Goal: Task Accomplishment & Management: Manage account settings

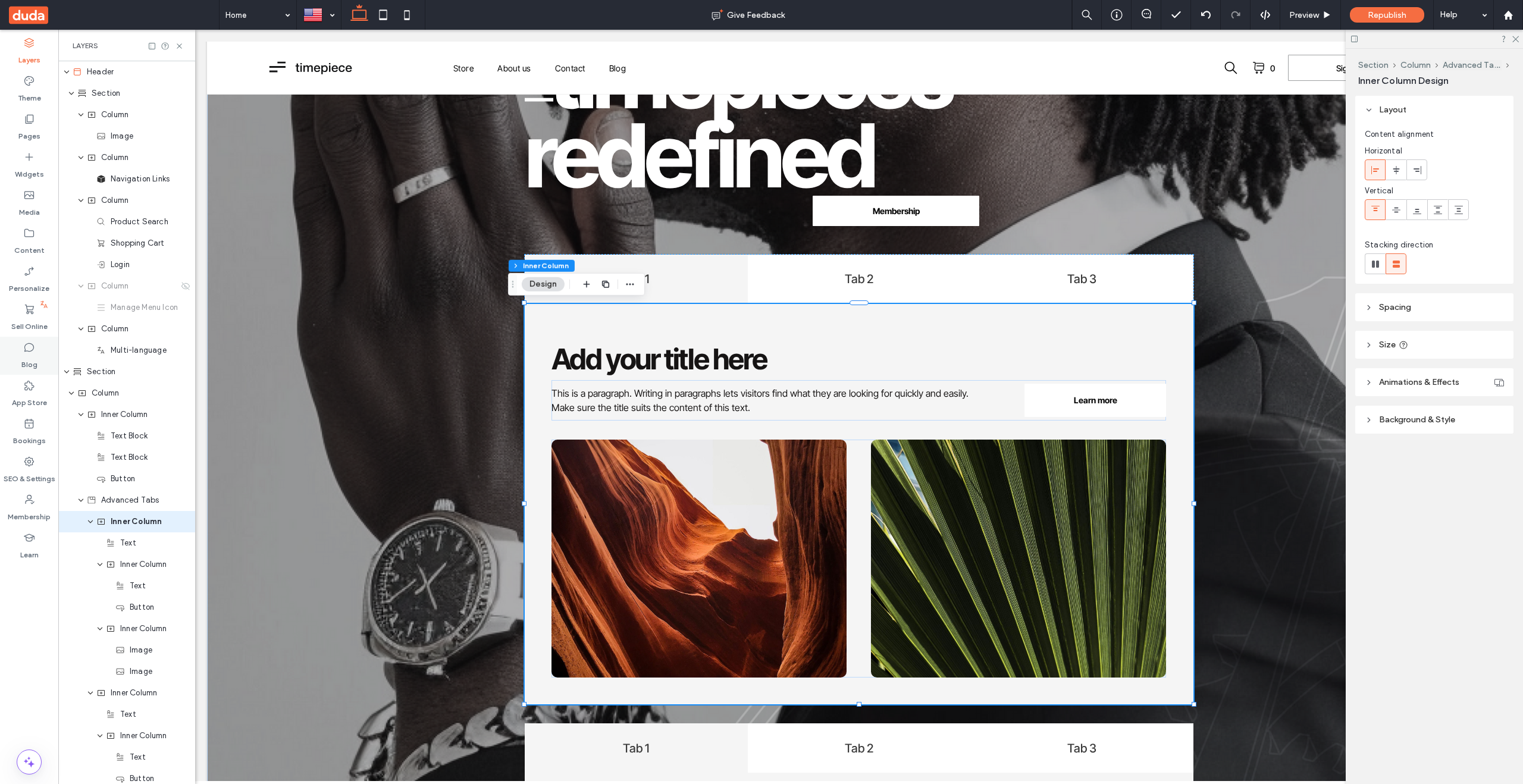
scroll to position [0, 17]
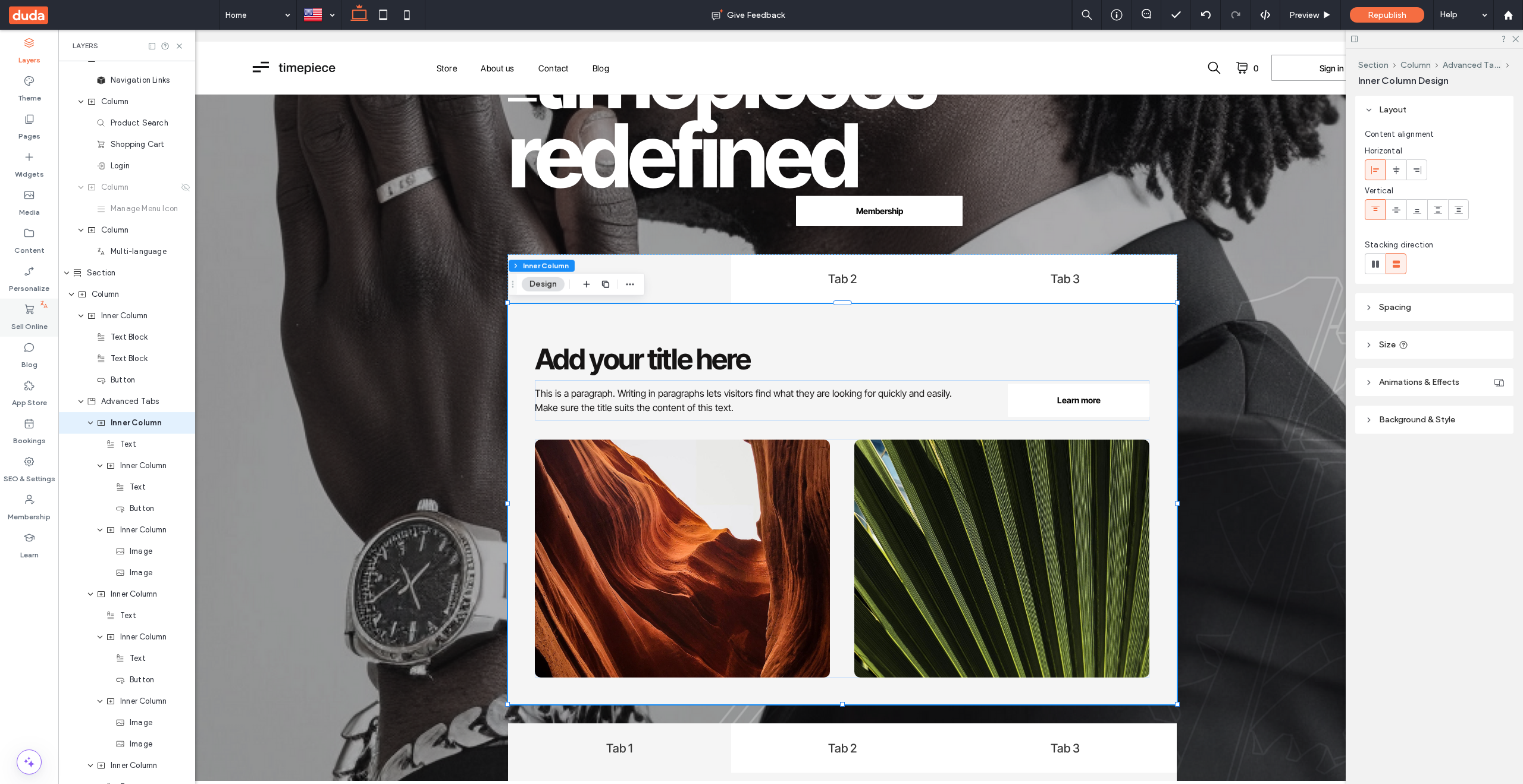
click at [26, 316] on label "Sell Online" at bounding box center [29, 324] width 36 height 17
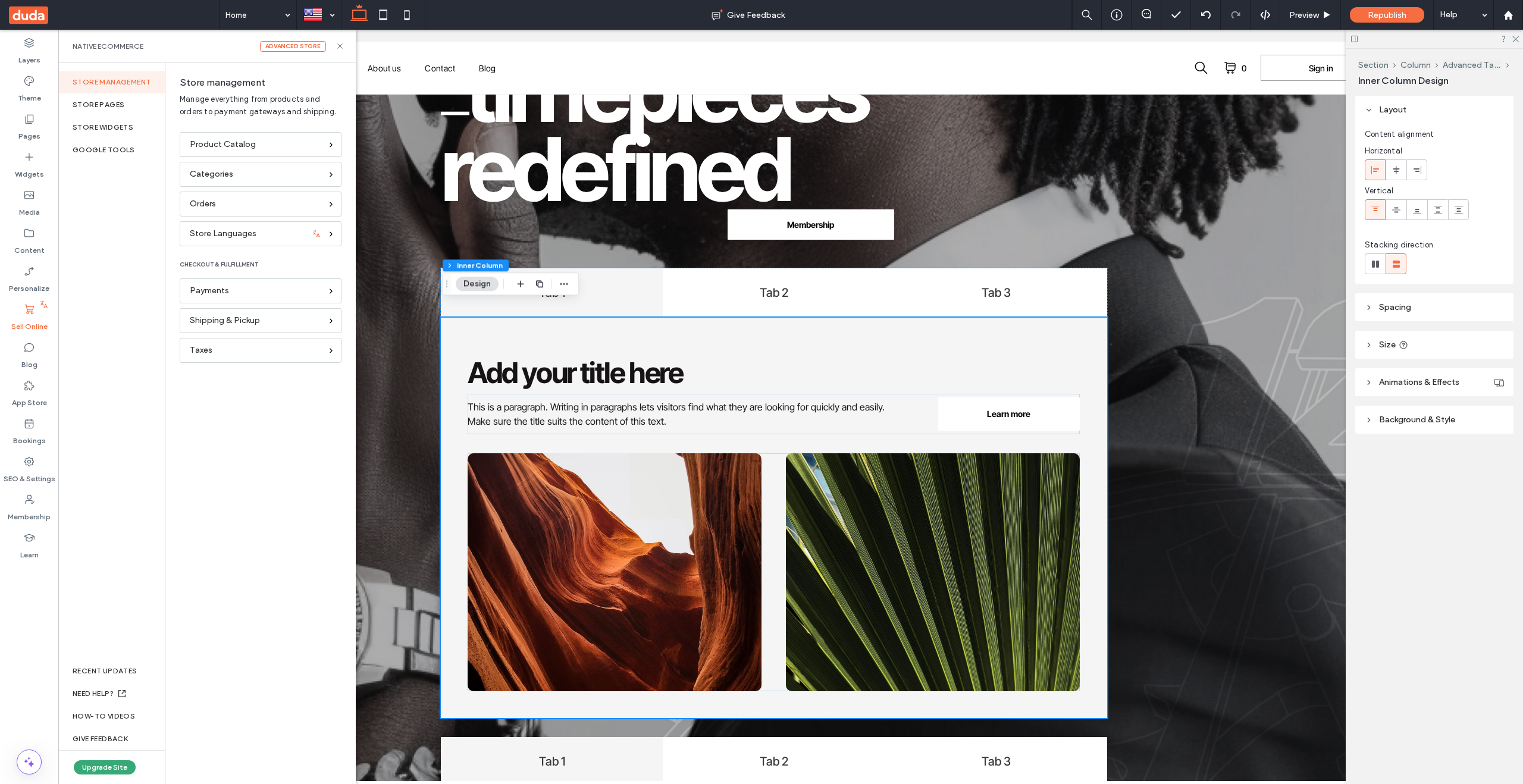
scroll to position [235, 0]
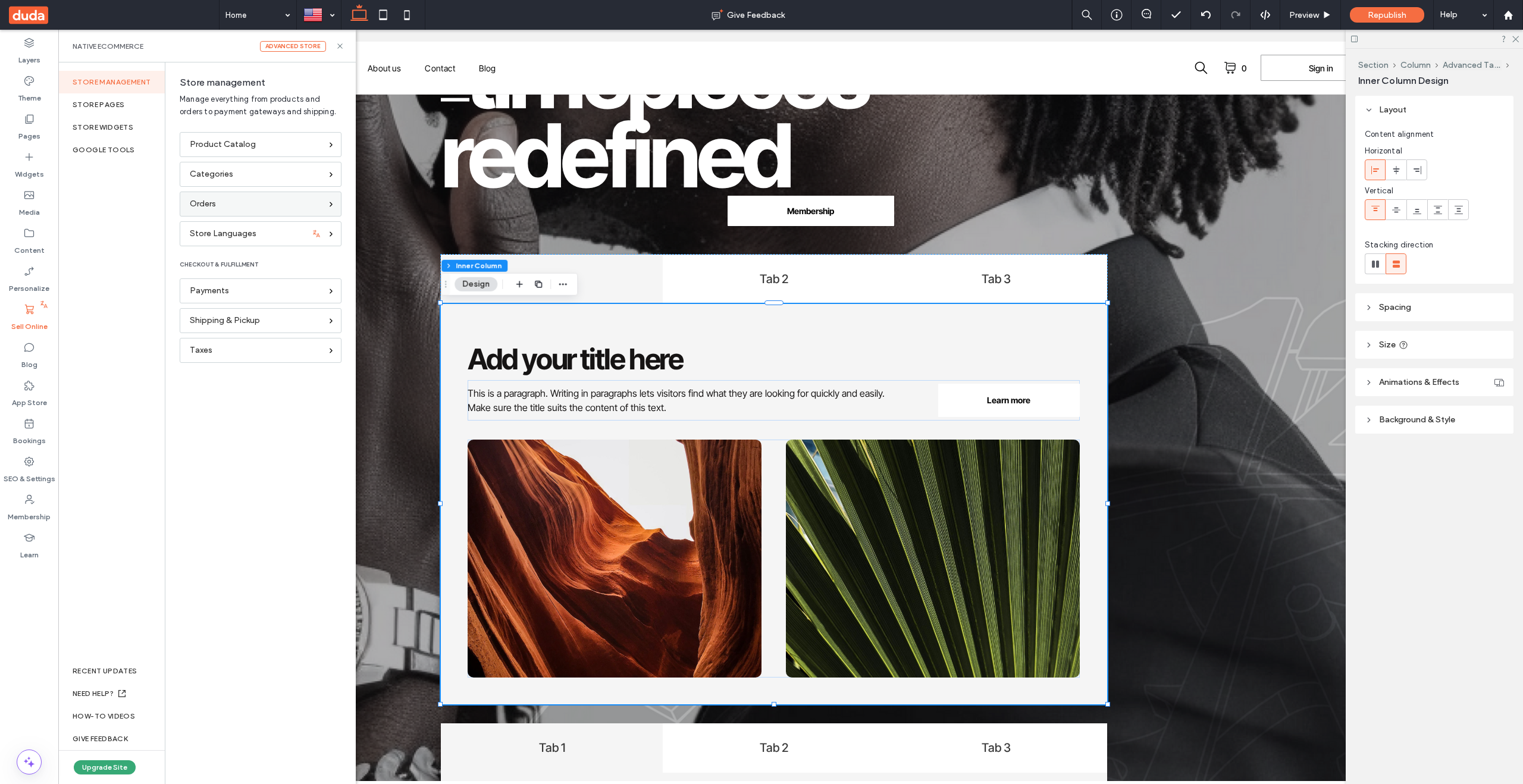
click at [227, 209] on div "Orders" at bounding box center [255, 203] width 131 height 13
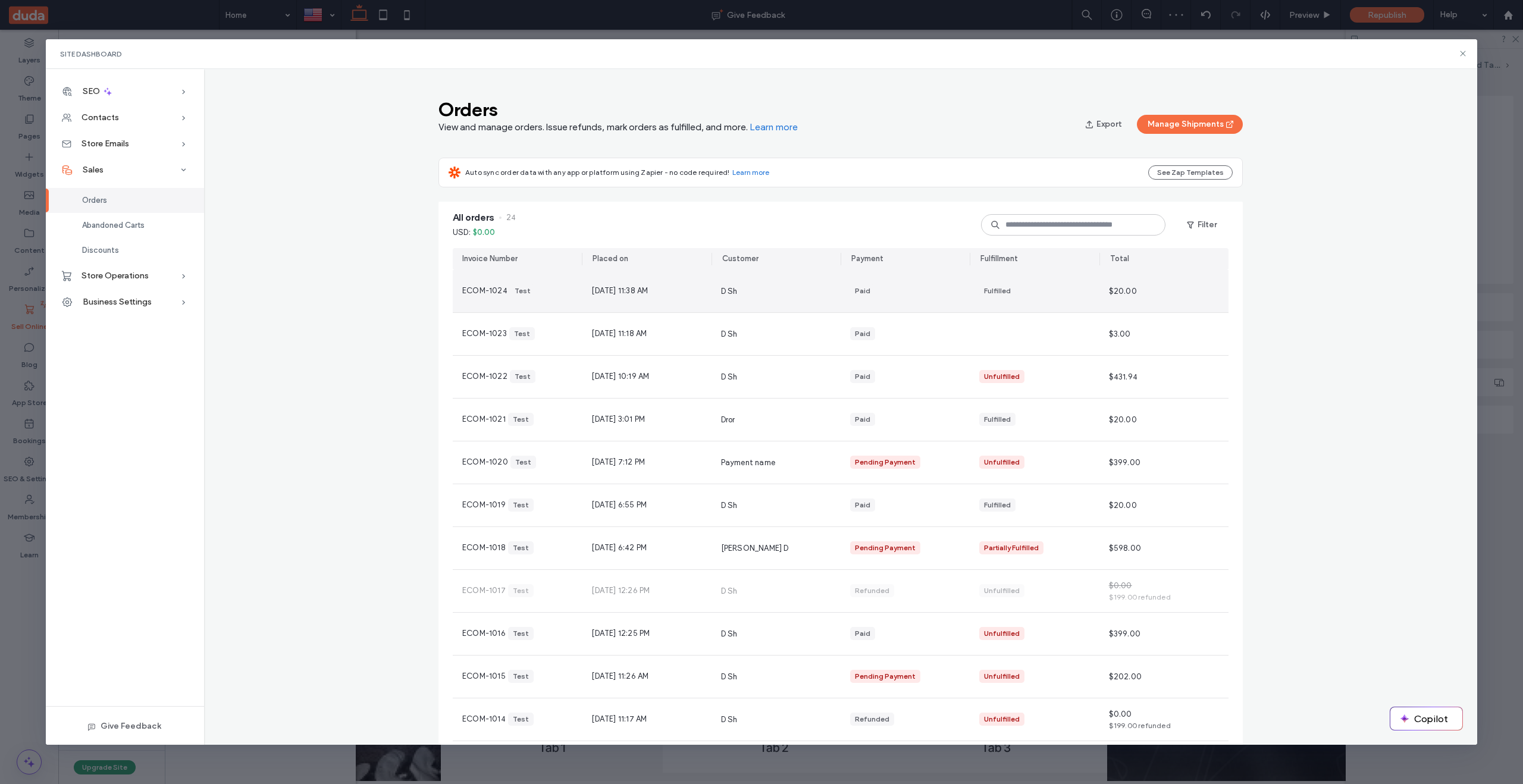
click at [818, 290] on div "D Sh" at bounding box center [776, 290] width 129 height 42
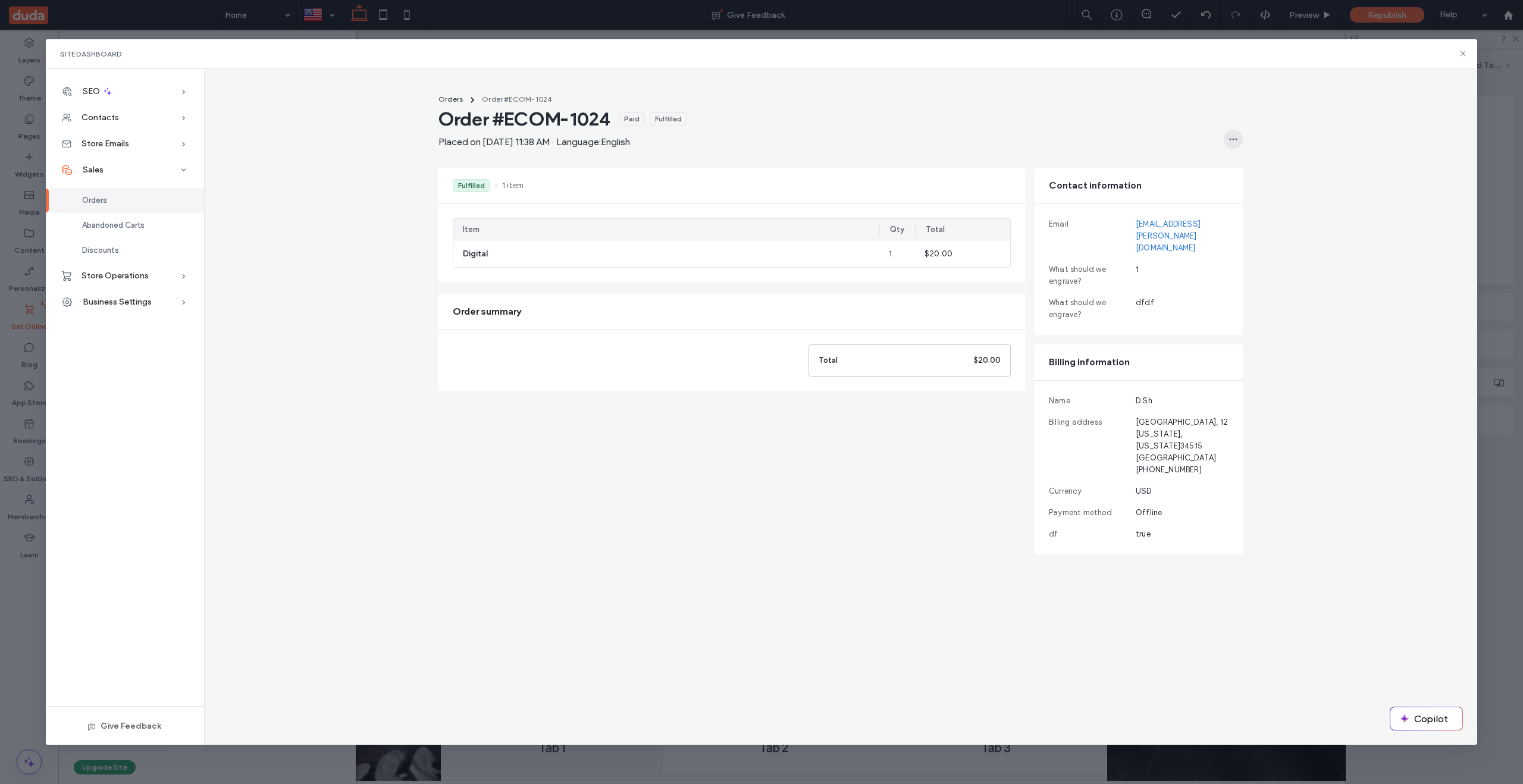
click at [1235, 138] on icon "button" at bounding box center [1233, 139] width 9 height 9
drag, startPoint x: 987, startPoint y: 108, endPoint x: 947, endPoint y: 105, distance: 40.1
click at [982, 107] on header "Order #ECOM-[STREET_ADDRESS] on [DATE] 11:38 AM · Language: English" at bounding box center [841, 128] width 805 height 42
click at [450, 97] on span "Orders" at bounding box center [451, 99] width 24 height 9
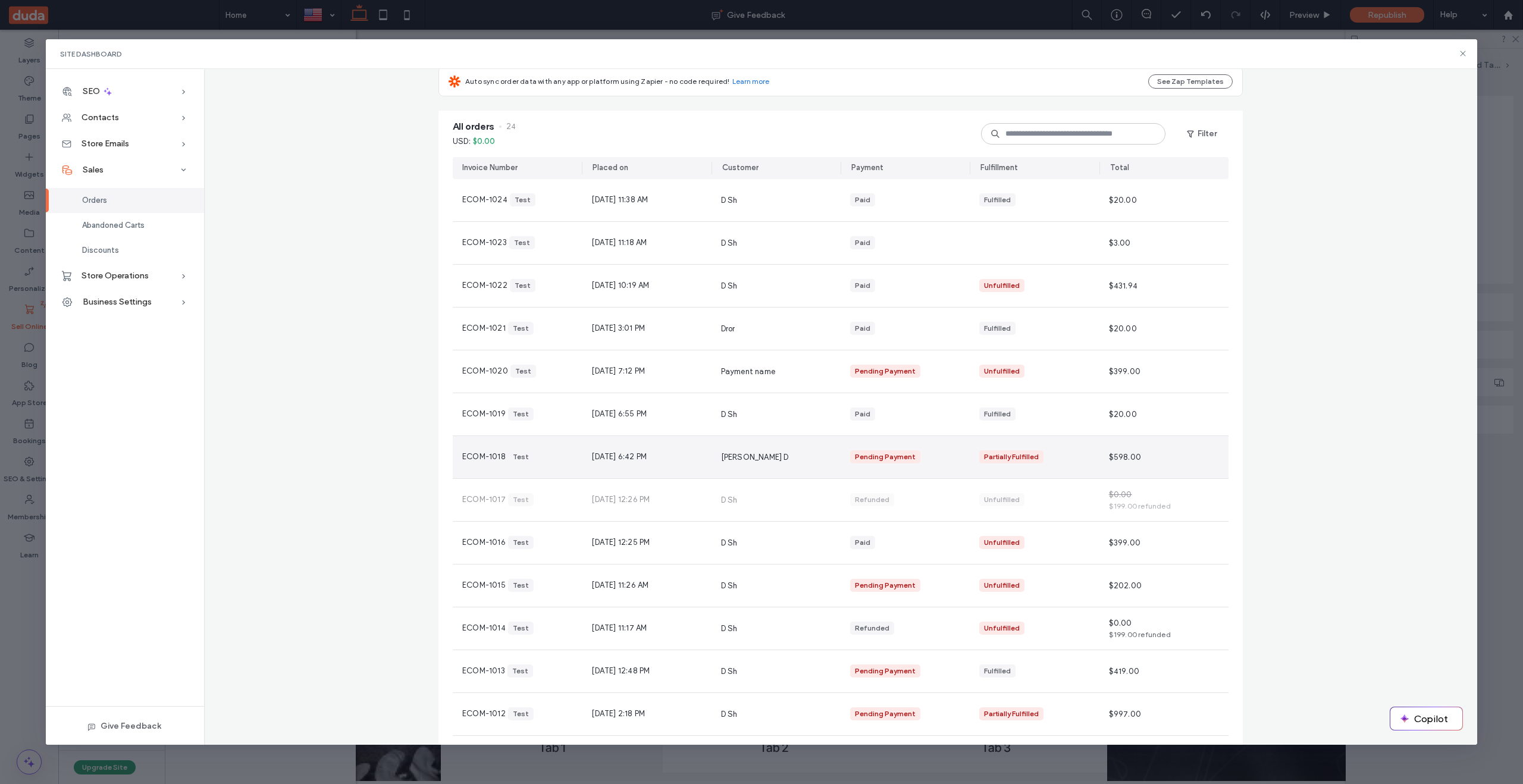
scroll to position [92, 0]
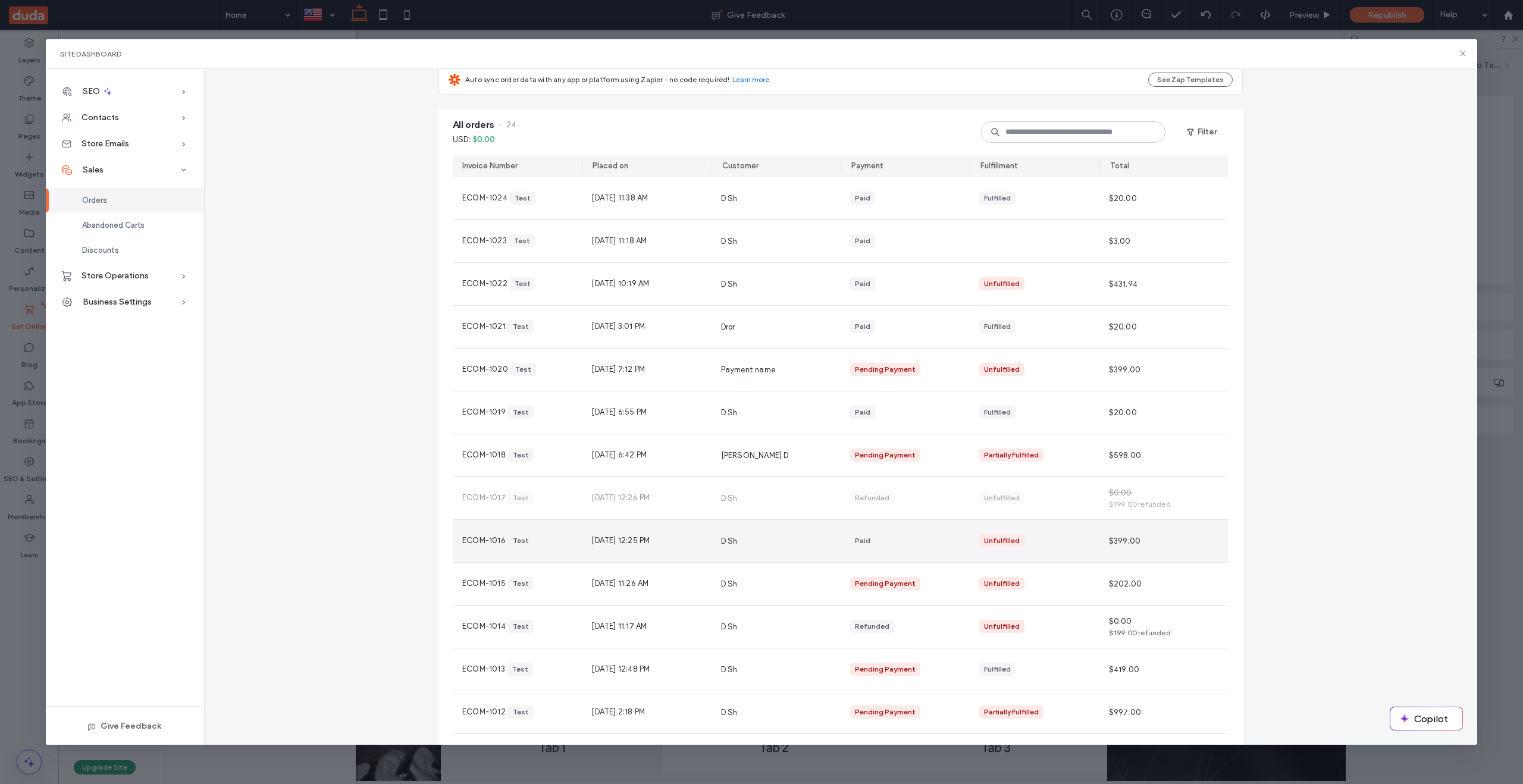
click at [794, 544] on div "D Sh" at bounding box center [776, 540] width 129 height 42
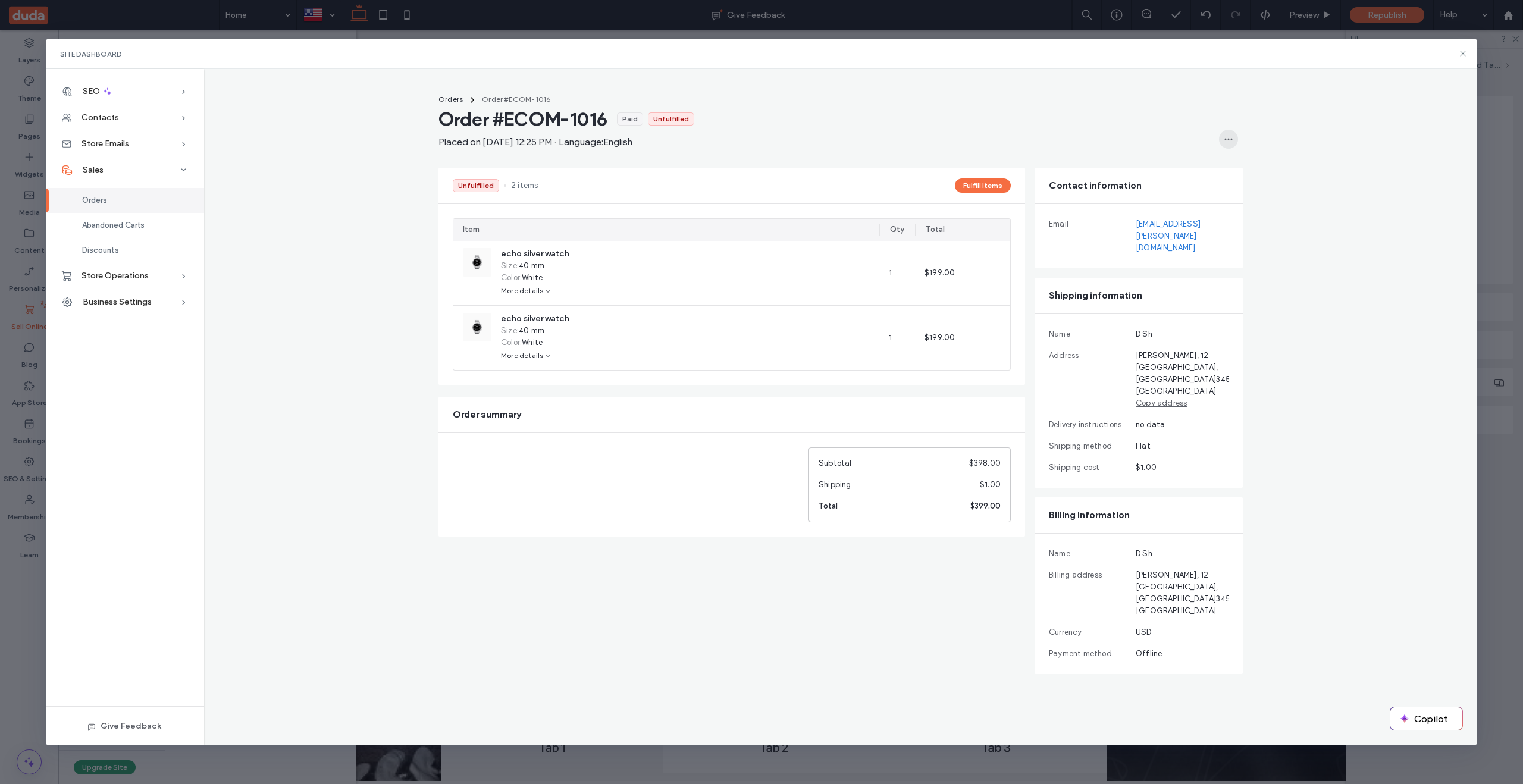
click at [1237, 136] on span "button" at bounding box center [1228, 139] width 19 height 19
click at [1185, 170] on span "Refund Order" at bounding box center [1180, 170] width 50 height 12
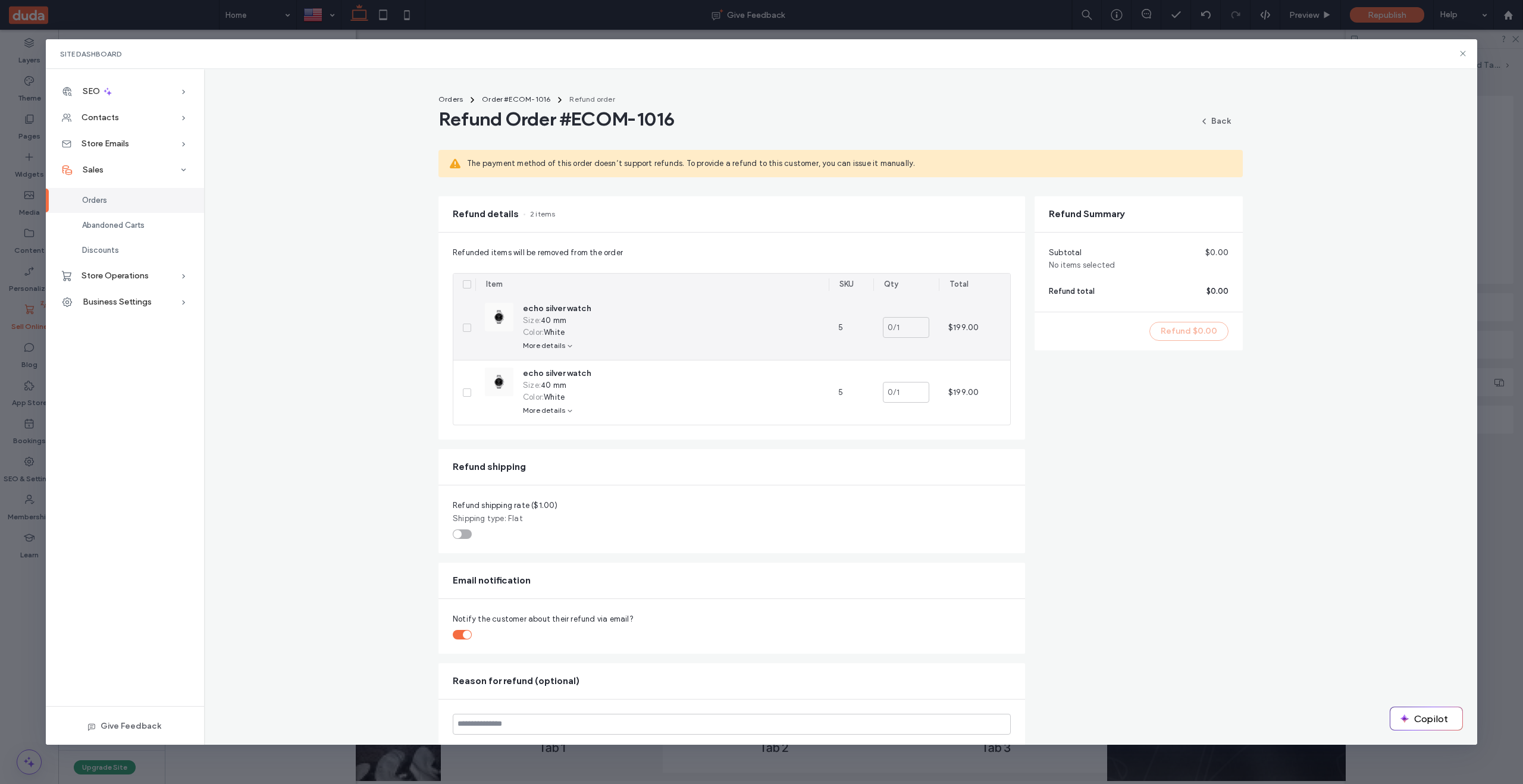
click at [468, 327] on icon at bounding box center [467, 328] width 5 height 4
click at [468, 328] on icon at bounding box center [467, 328] width 5 height 4
type input "*"
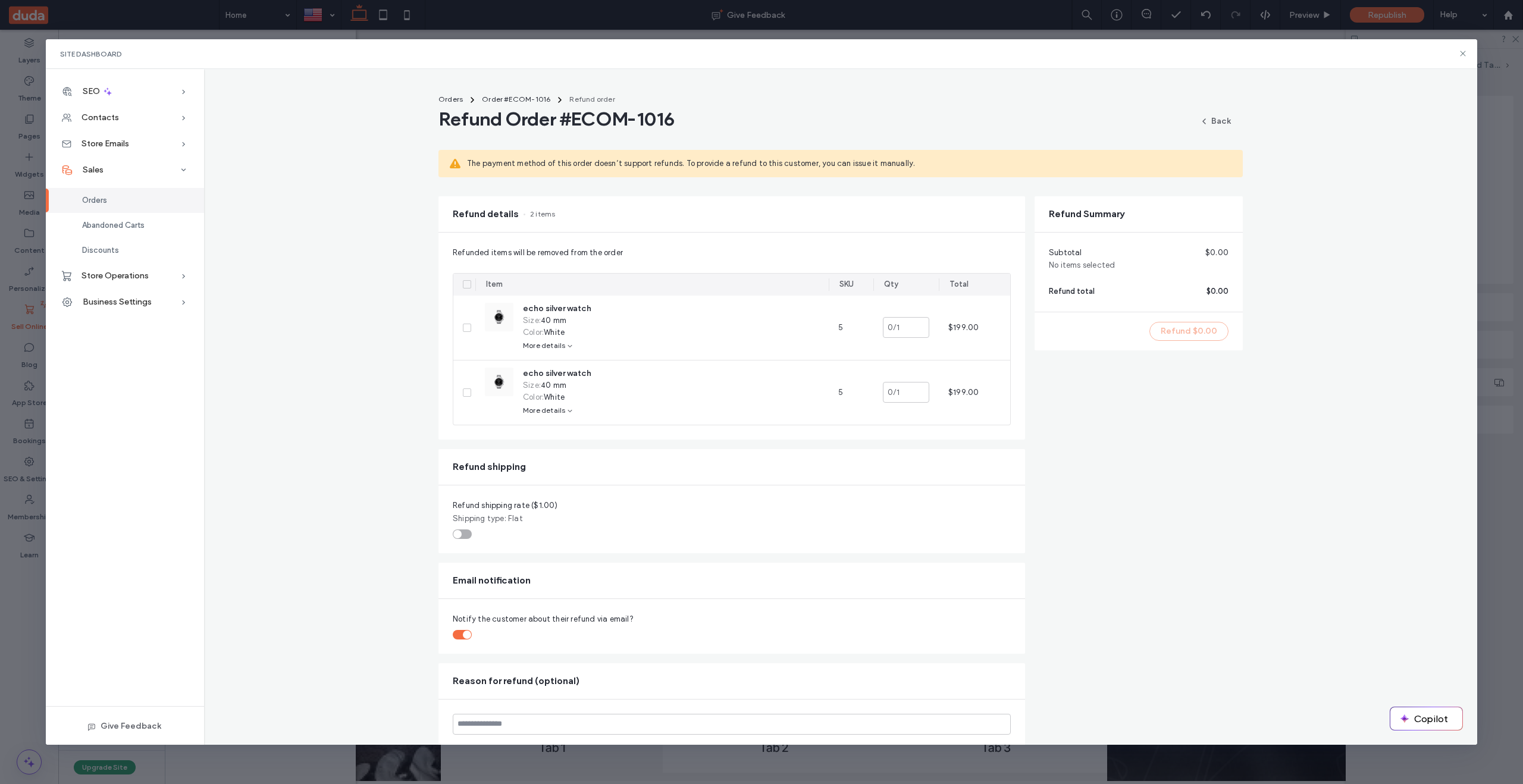
drag, startPoint x: 494, startPoint y: 254, endPoint x: 491, endPoint y: 157, distance: 97.0
click at [560, 255] on span "Refunded items will be removed from the order" at bounding box center [731, 253] width 558 height 12
click at [452, 103] on link "Orders" at bounding box center [451, 99] width 34 height 15
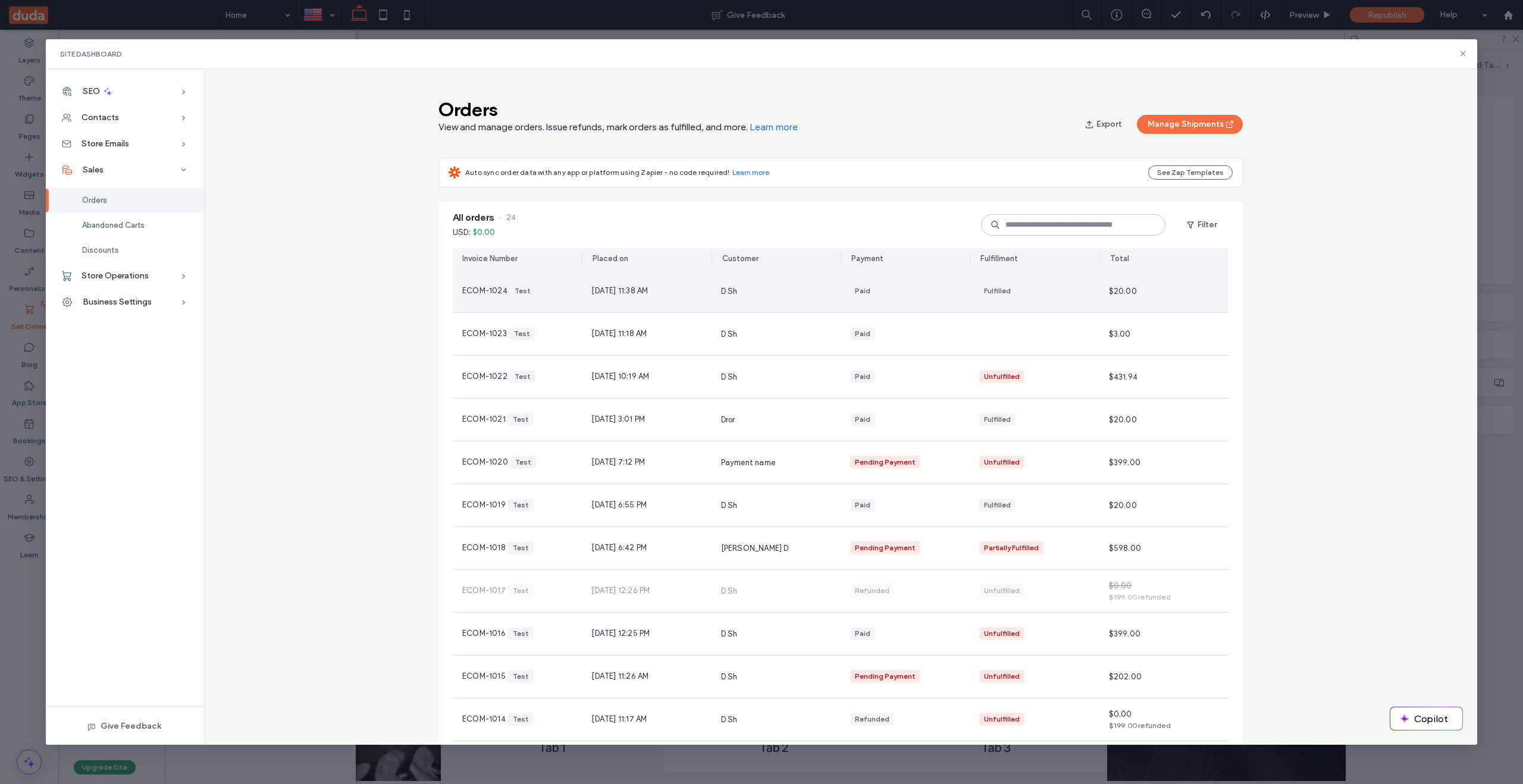
click at [799, 293] on div "D Sh" at bounding box center [776, 290] width 129 height 42
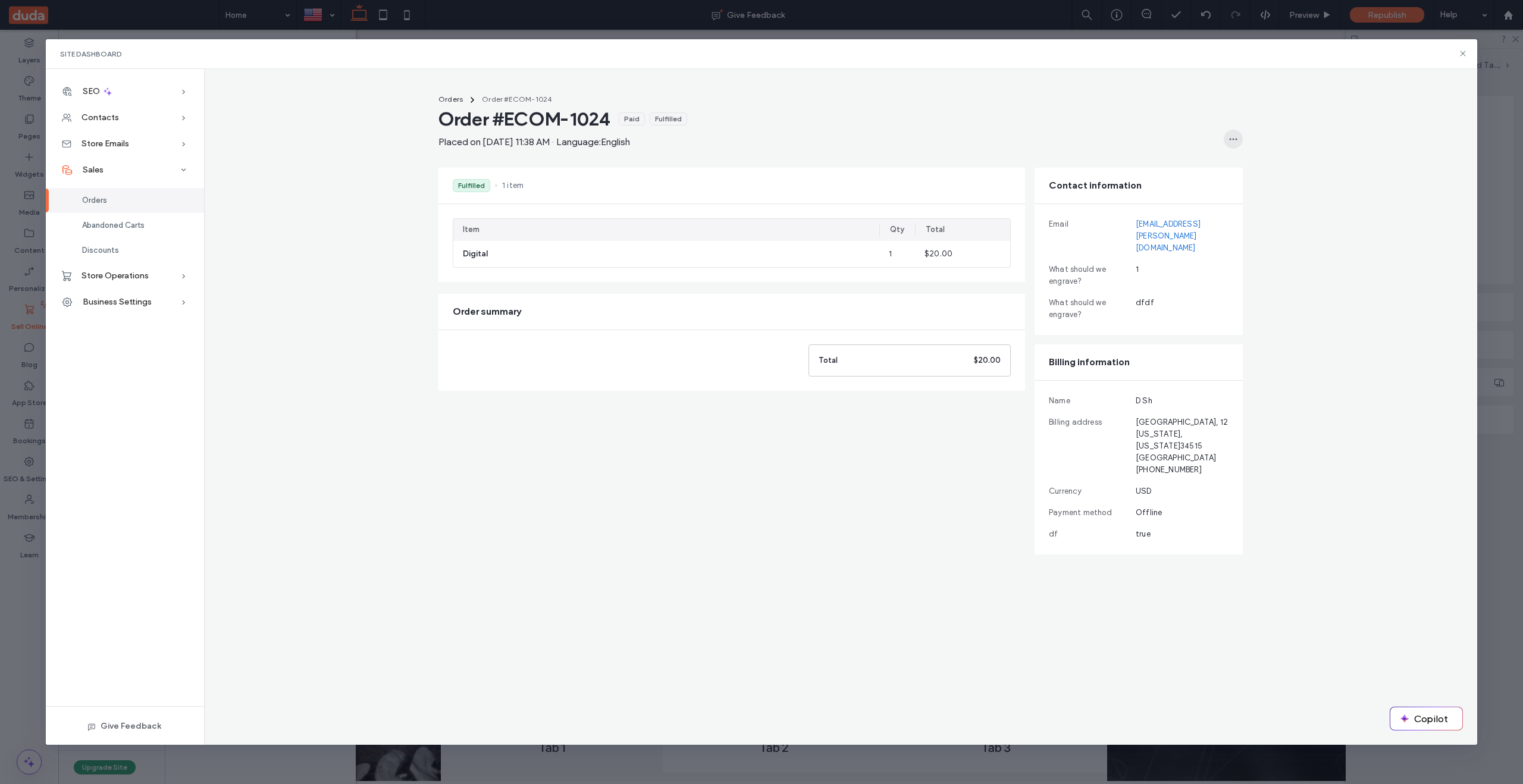
click at [1237, 138] on icon "button" at bounding box center [1233, 139] width 9 height 9
click at [1192, 167] on span "Refund Order" at bounding box center [1174, 170] width 50 height 12
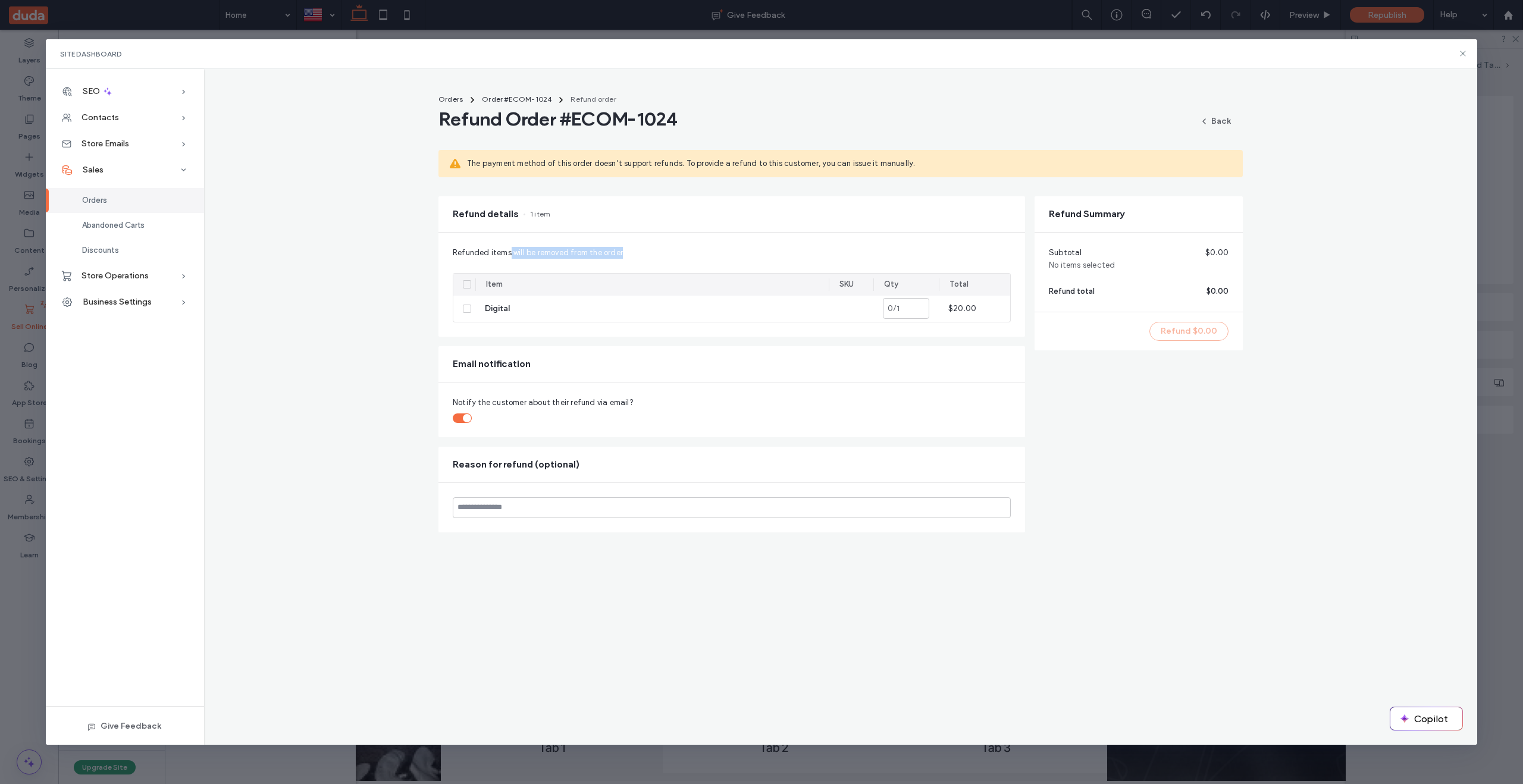
drag, startPoint x: 510, startPoint y: 255, endPoint x: 626, endPoint y: 253, distance: 116.0
click at [627, 252] on span "Refunded items will be removed from the order" at bounding box center [731, 253] width 558 height 12
click at [611, 251] on span "Refunded items will be removed from the order" at bounding box center [731, 253] width 558 height 12
drag, startPoint x: 622, startPoint y: 252, endPoint x: 388, endPoint y: 241, distance: 234.3
click at [449, 254] on div "Refunded items will be removed from the order Item SKU Qty Total Digital * 0 / …" at bounding box center [732, 284] width 587 height 104
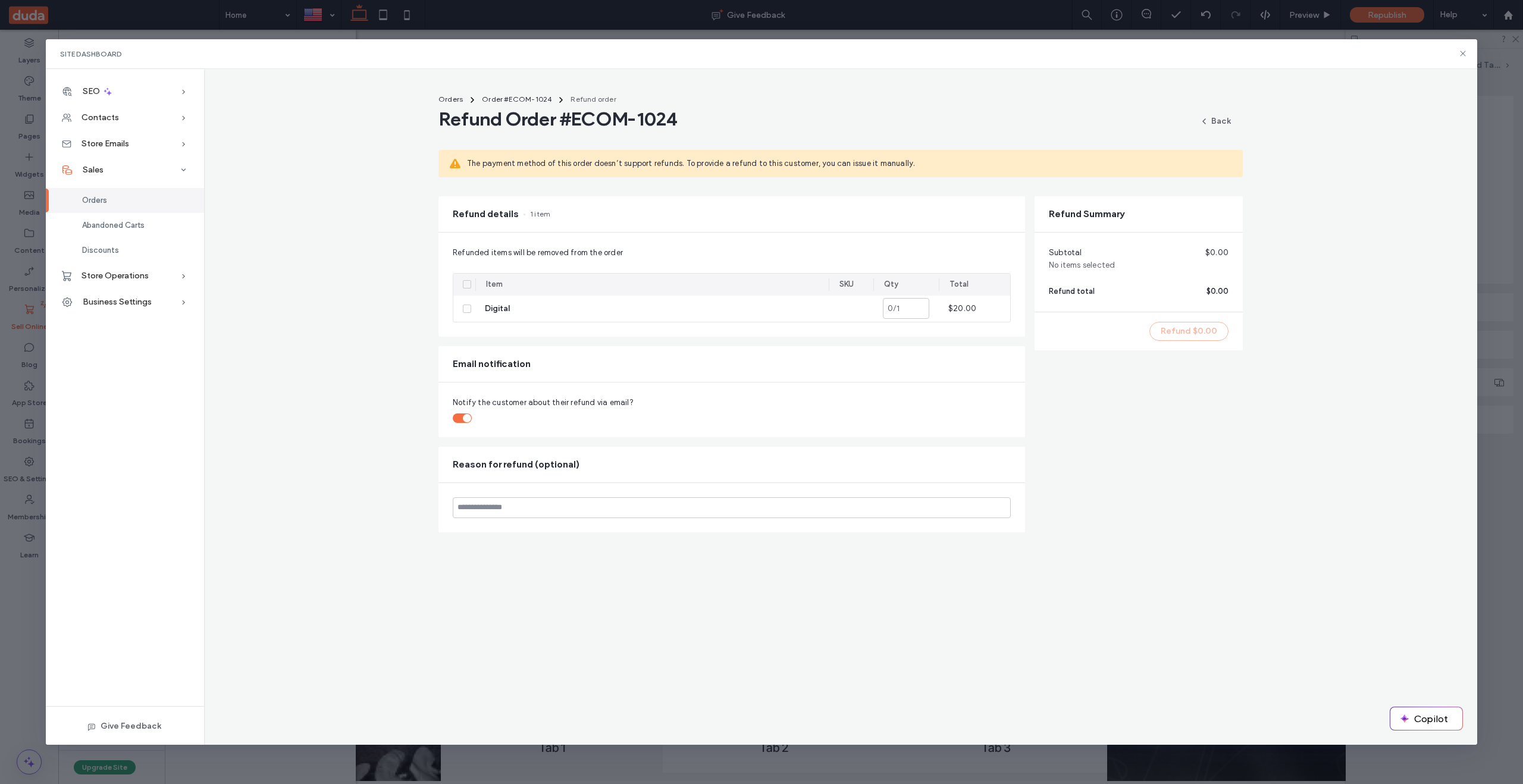
click at [406, 254] on div "Orders Order #ECOM-1024 Refund order Refund Order #ECOM-1024 Back The payment m…" at bounding box center [841, 310] width 1273 height 445
drag, startPoint x: 453, startPoint y: 251, endPoint x: 622, endPoint y: 255, distance: 169.0
click at [622, 255] on span "Refunded items will be removed from the order" at bounding box center [731, 253] width 558 height 12
copy span "Refunded items will be removed from the order"
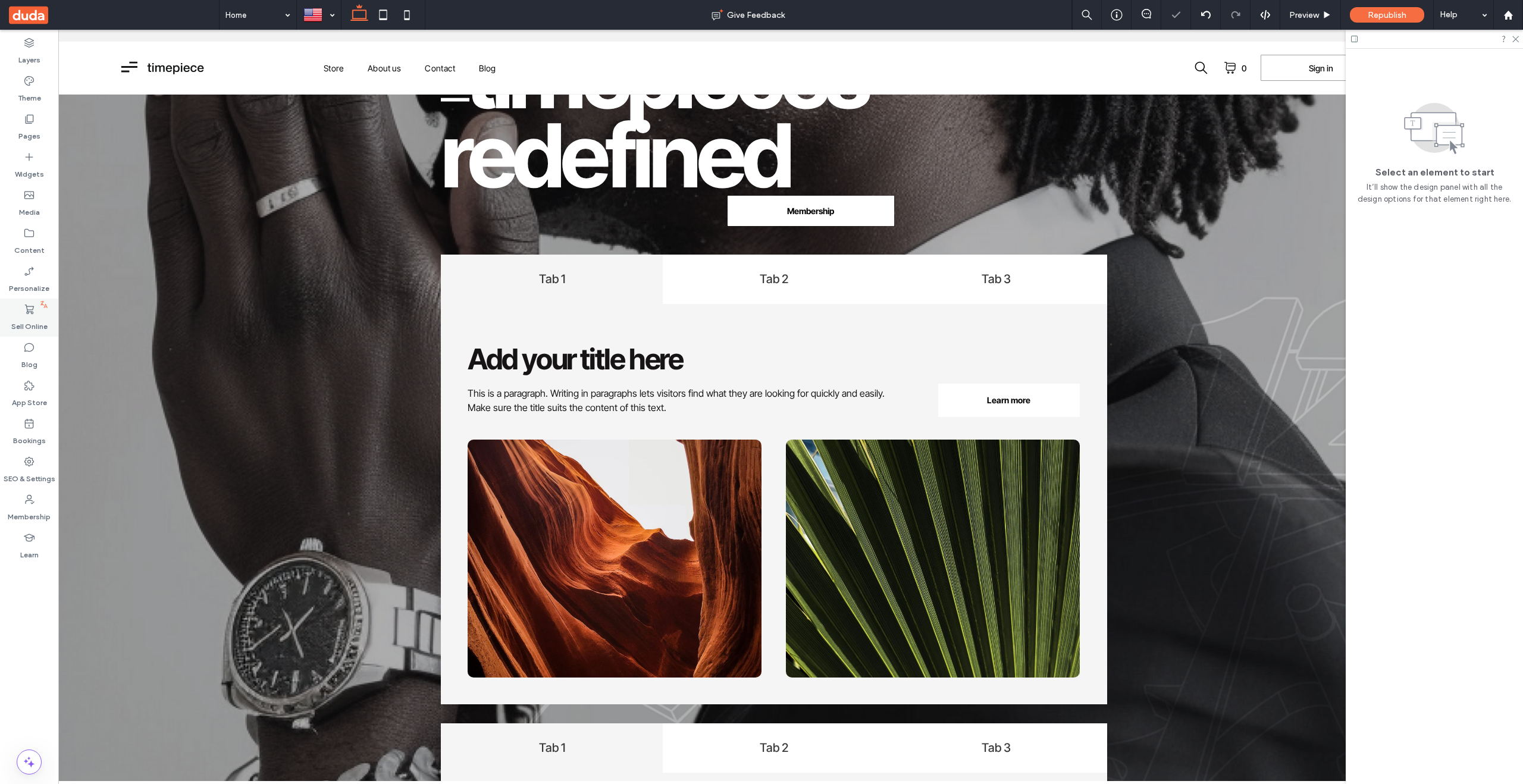
click at [22, 319] on label "Sell Online" at bounding box center [29, 324] width 36 height 17
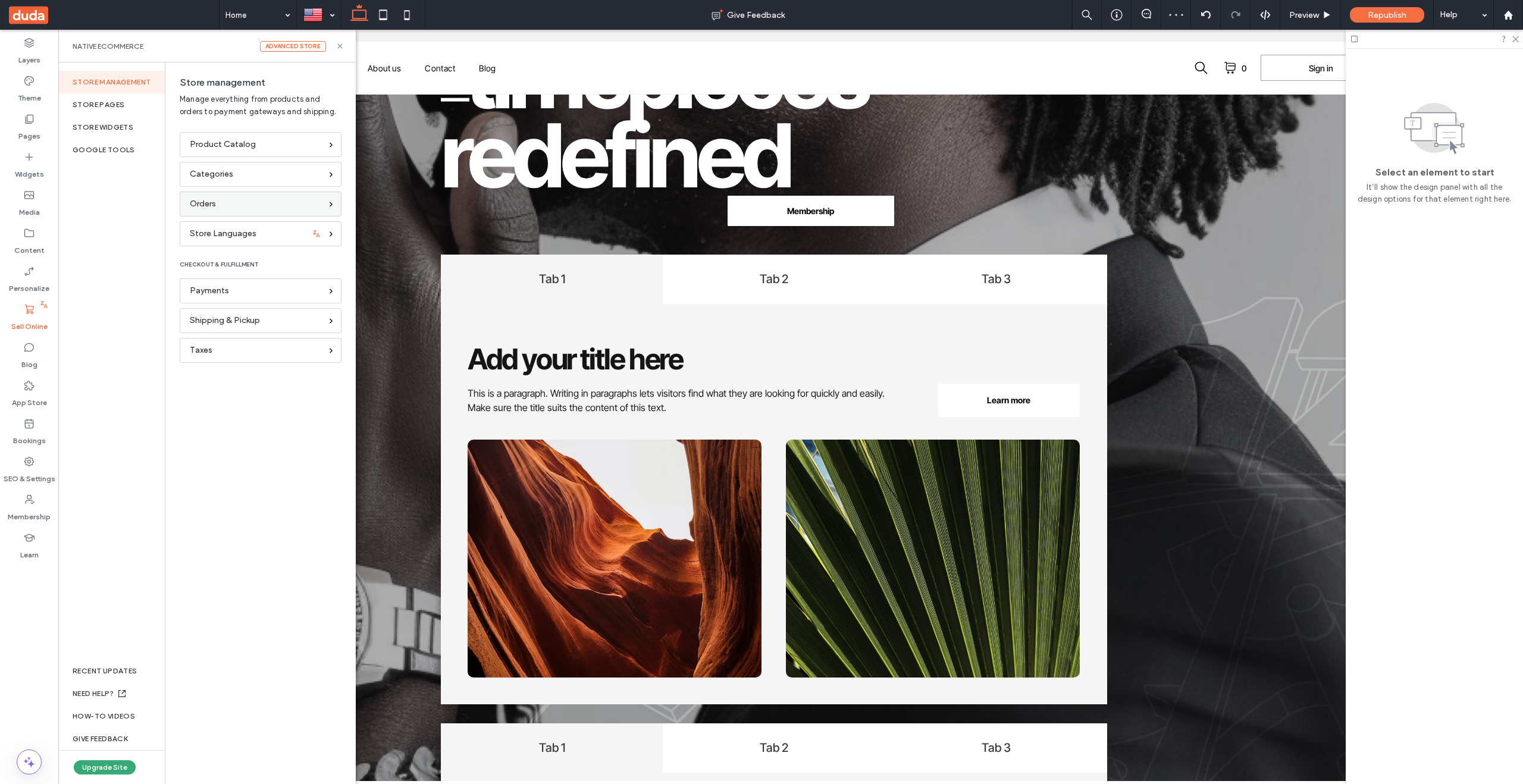
click at [222, 200] on div "Orders" at bounding box center [255, 203] width 131 height 13
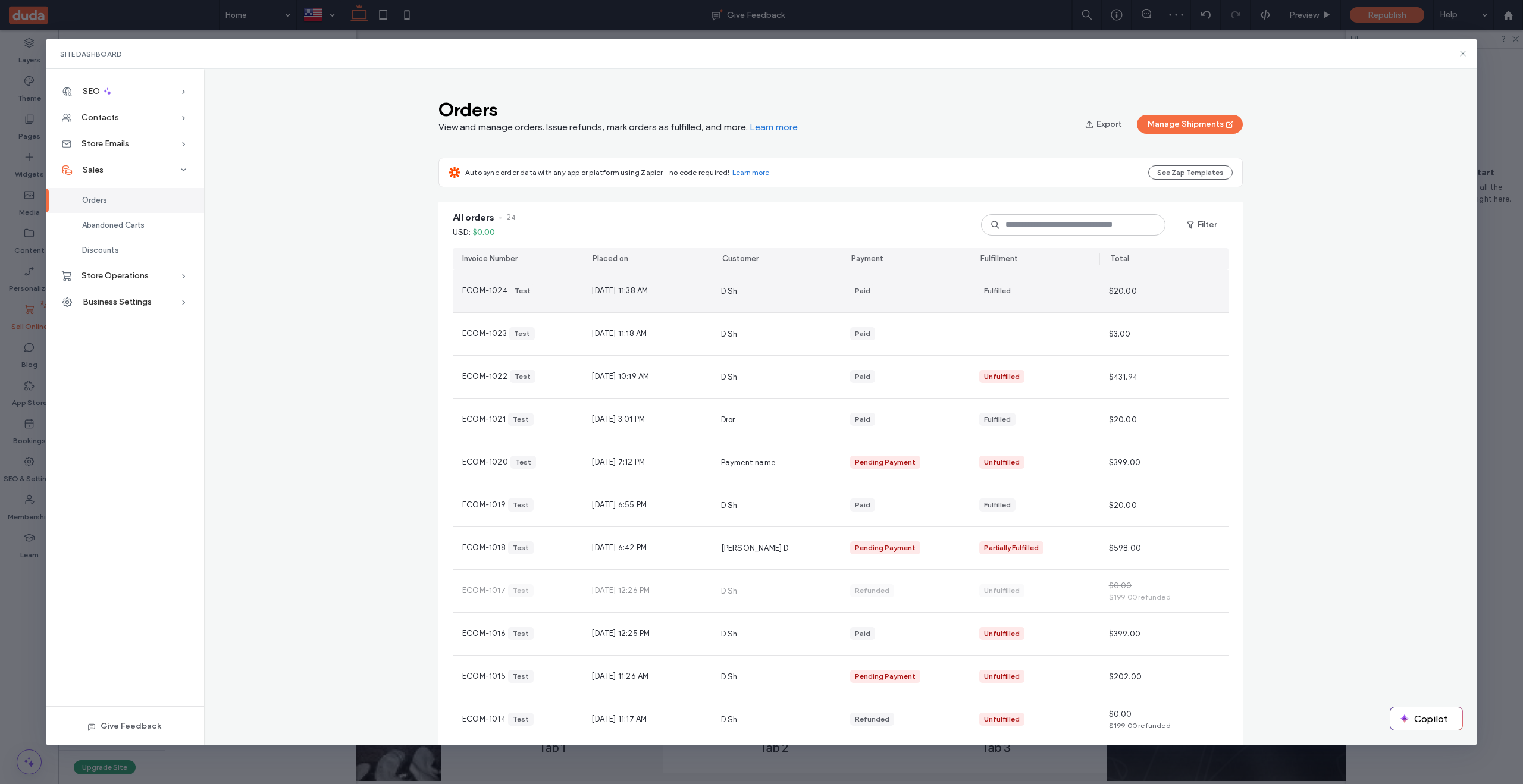
click at [718, 299] on div "D Sh" at bounding box center [776, 290] width 129 height 42
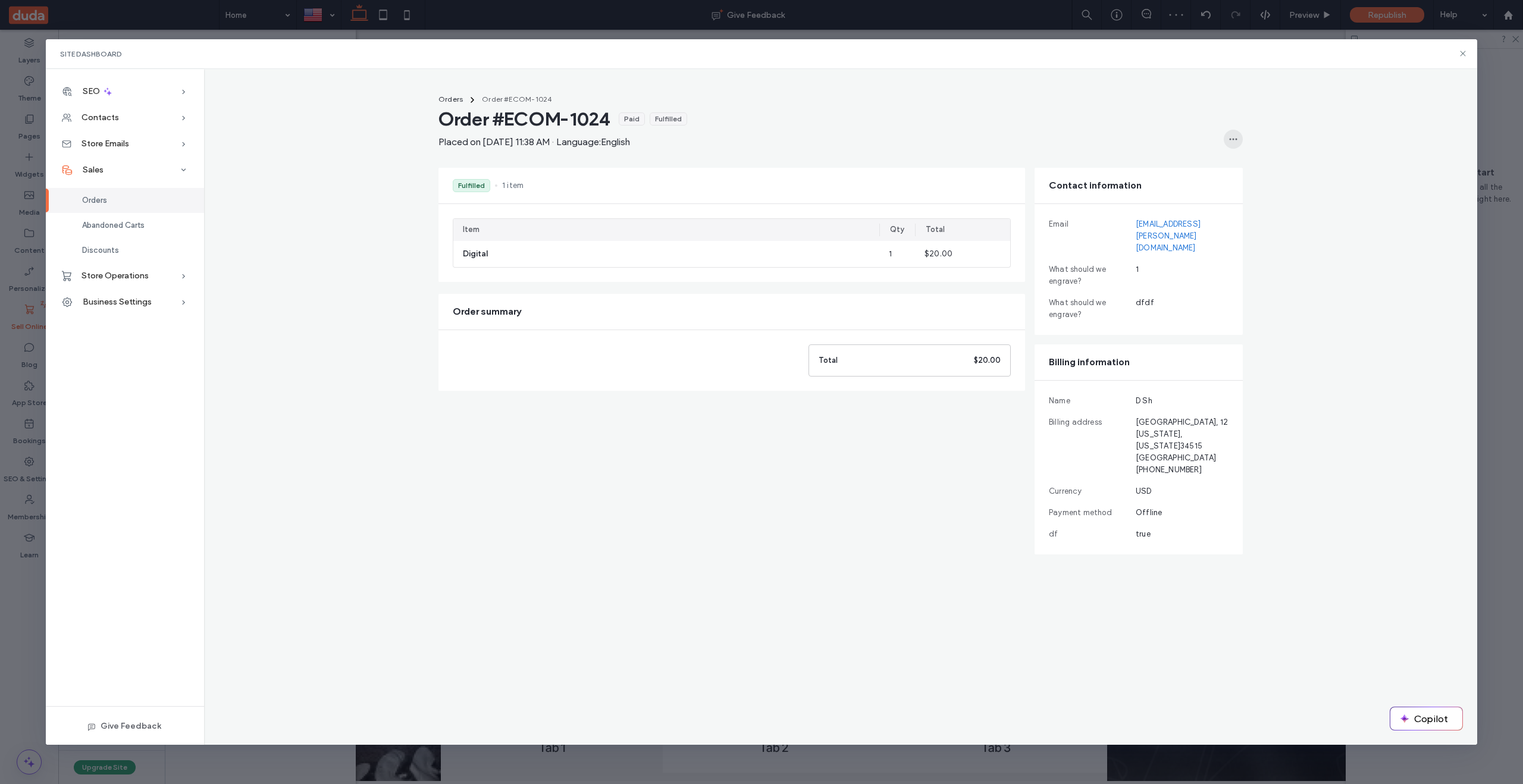
click at [1227, 138] on span "button" at bounding box center [1233, 139] width 19 height 19
click at [1165, 173] on span "Refund Order" at bounding box center [1174, 170] width 50 height 12
